Goal: Information Seeking & Learning: Learn about a topic

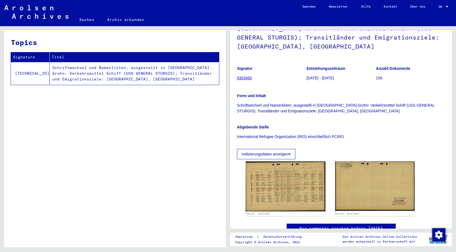
scroll to position [55, 0]
click at [247, 76] on link "8303450" at bounding box center [244, 78] width 15 height 4
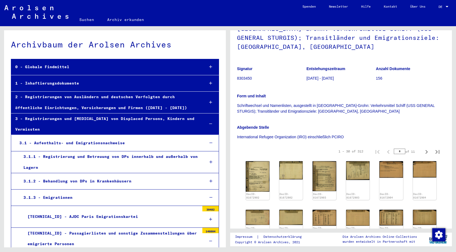
scroll to position [11129, 0]
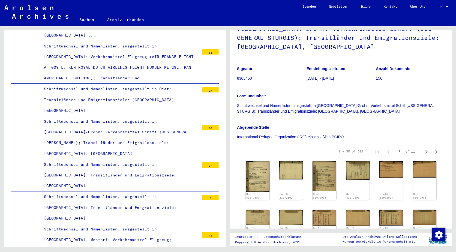
click at [394, 149] on input "*" at bounding box center [399, 151] width 11 height 5
type input "*"
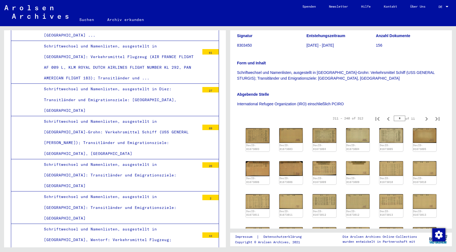
scroll to position [136, 0]
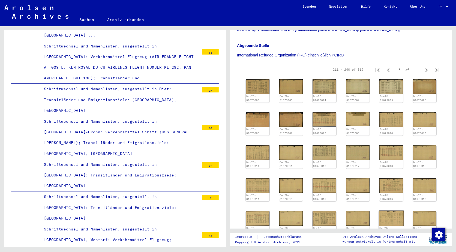
click at [389, 210] on img at bounding box center [391, 218] width 25 height 16
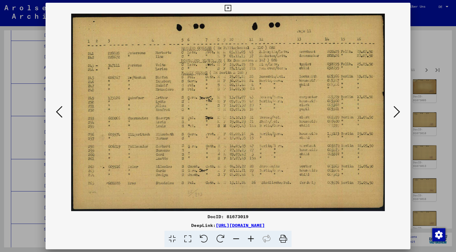
click at [430, 109] on div at bounding box center [228, 126] width 456 height 252
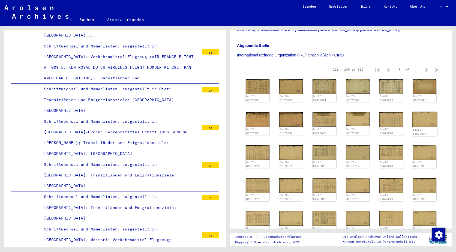
click at [430, 112] on img at bounding box center [424, 120] width 25 height 16
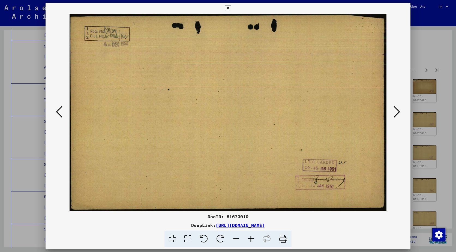
click at [64, 112] on img at bounding box center [228, 112] width 328 height 197
click at [60, 111] on icon at bounding box center [59, 111] width 7 height 13
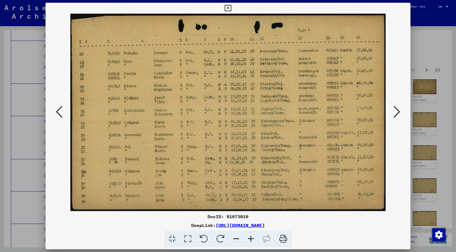
click at [60, 111] on icon at bounding box center [59, 111] width 7 height 13
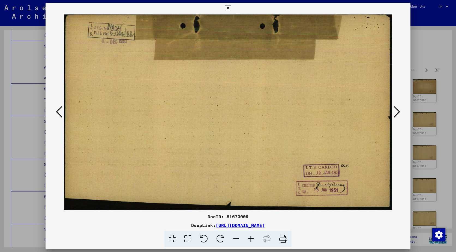
click at [60, 111] on icon at bounding box center [59, 111] width 7 height 13
